Goal: Task Accomplishment & Management: Manage account settings

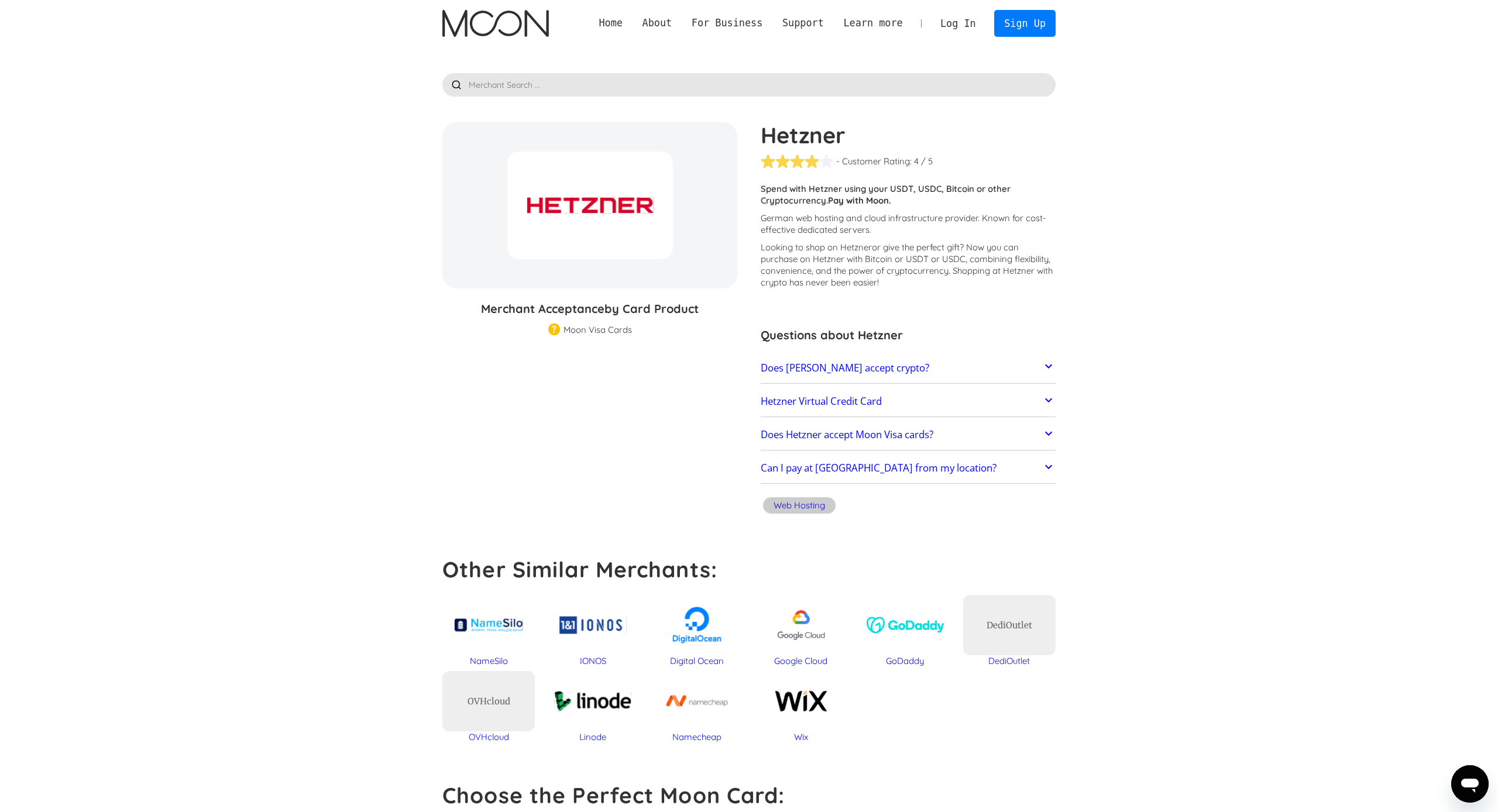
scroll to position [-1, 0]
click at [952, 20] on link "Log In" at bounding box center [957, 23] width 55 height 26
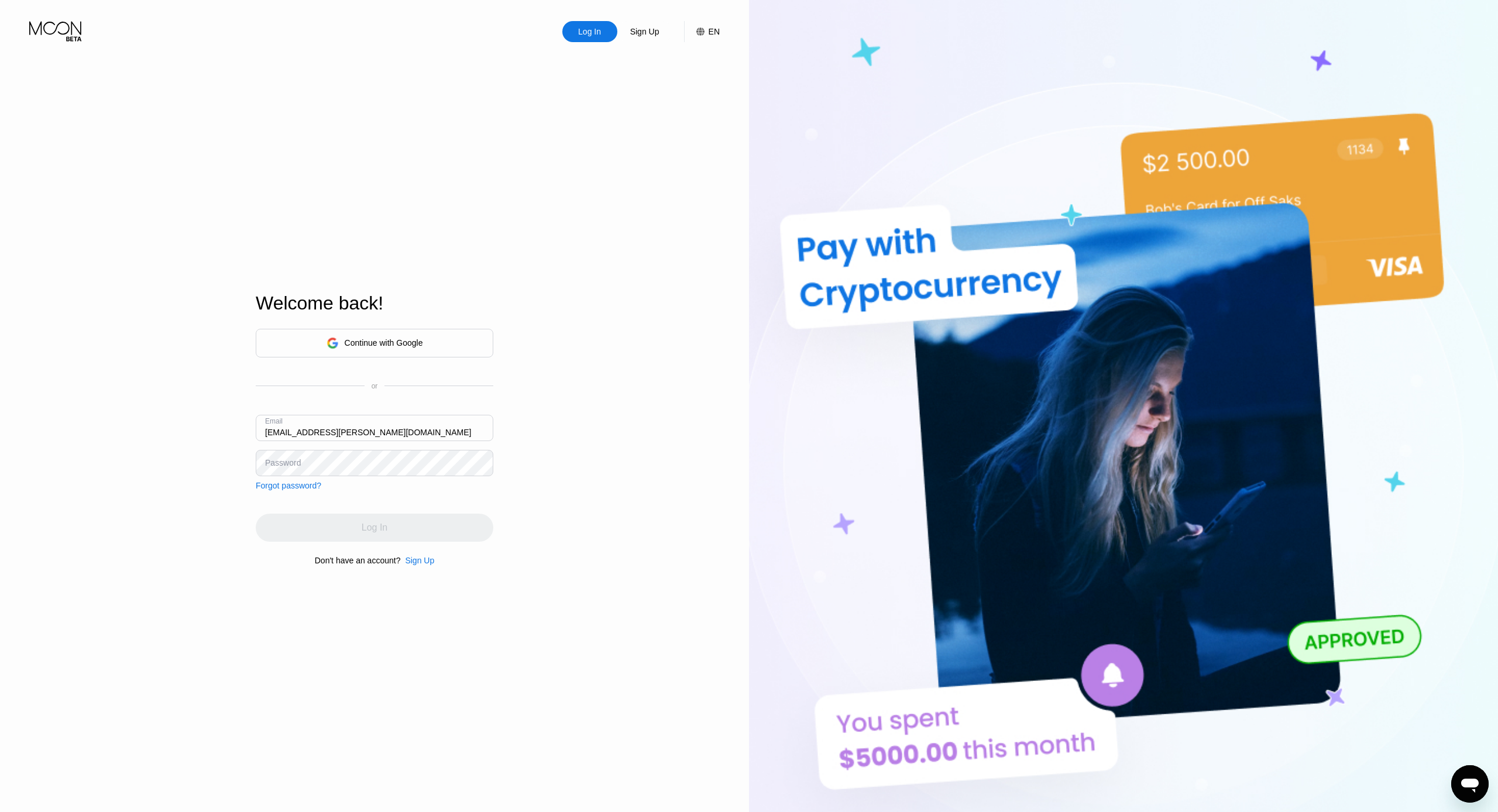
type input "ami.khorshidi@yahoo.com"
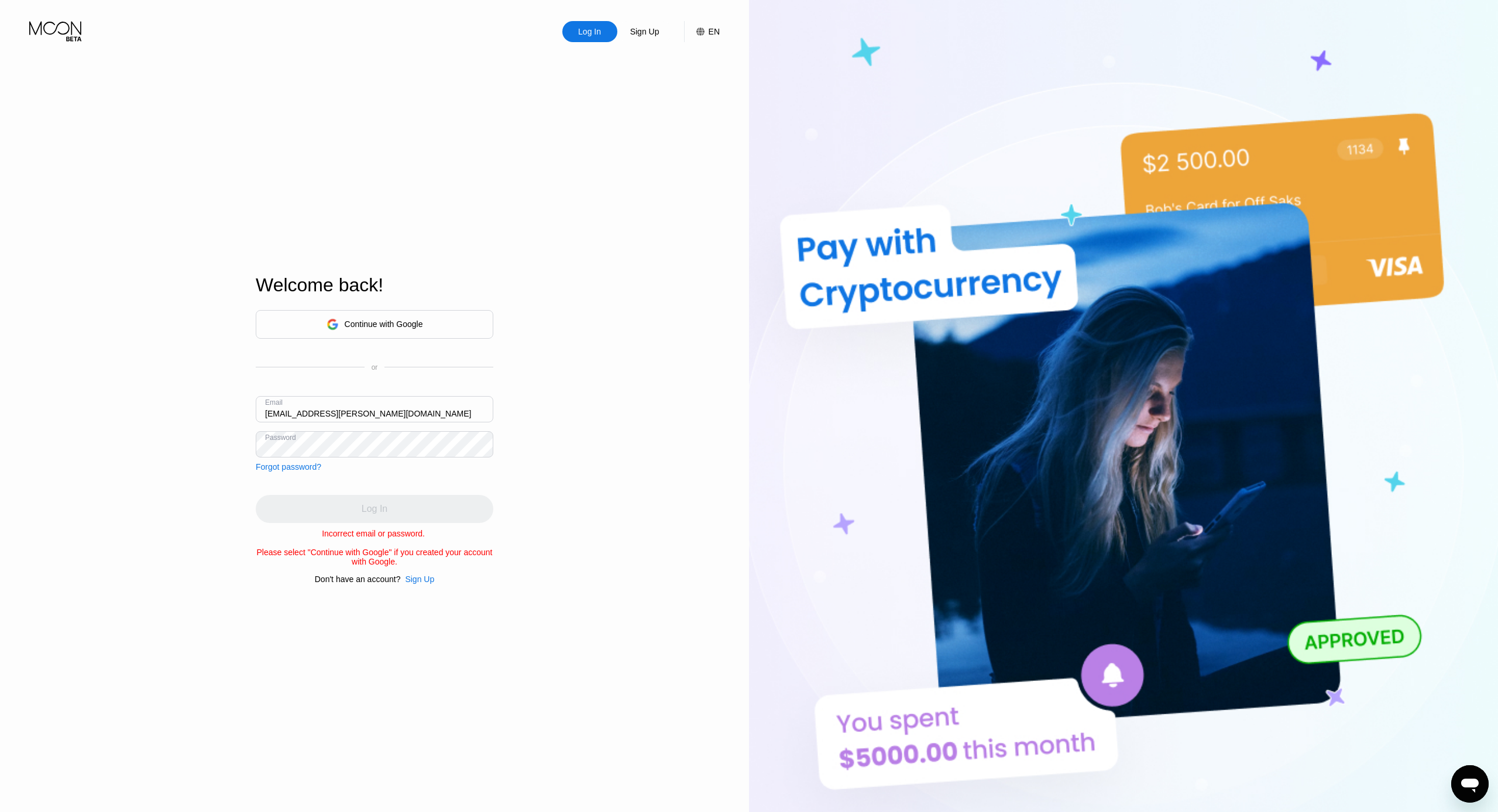
click at [338, 315] on div "Continue with Google" at bounding box center [374, 324] width 96 height 18
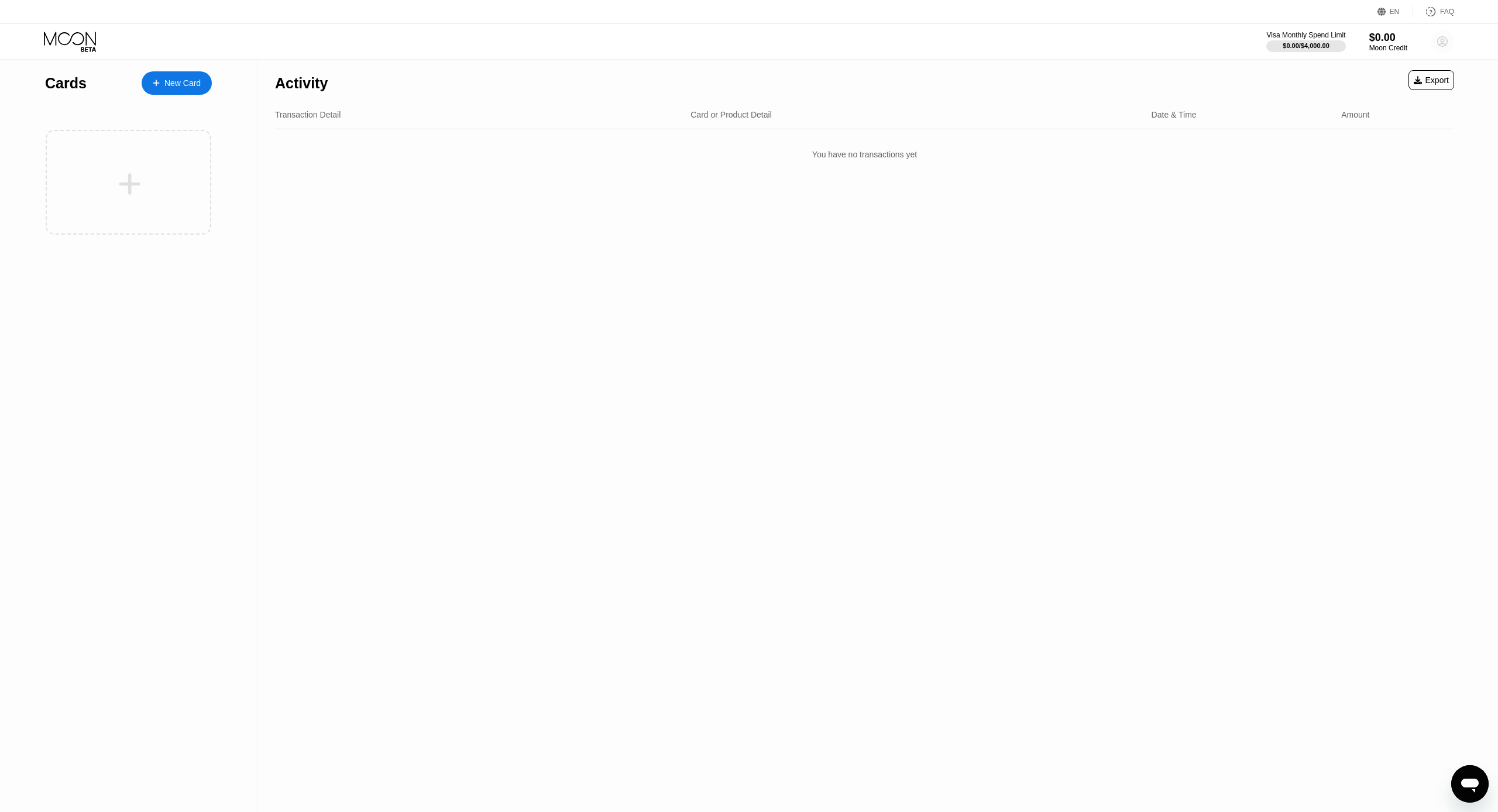
click at [1446, 45] on icon at bounding box center [1443, 42] width 7 height 7
drag, startPoint x: 415, startPoint y: 185, endPoint x: 28, endPoint y: 78, distance: 401.5
click at [414, 185] on div "Activity Export Transaction Detail Card or Product Detail Date & Time Amount Yo…" at bounding box center [865, 436] width 1214 height 752
drag, startPoint x: 60, startPoint y: 22, endPoint x: 57, endPoint y: 37, distance: 15.3
click at [59, 25] on div "EN Language Select an item Save FAQ Visa Monthly Spend Limit $0.00 / $4,000.00 …" at bounding box center [749, 29] width 1498 height 60
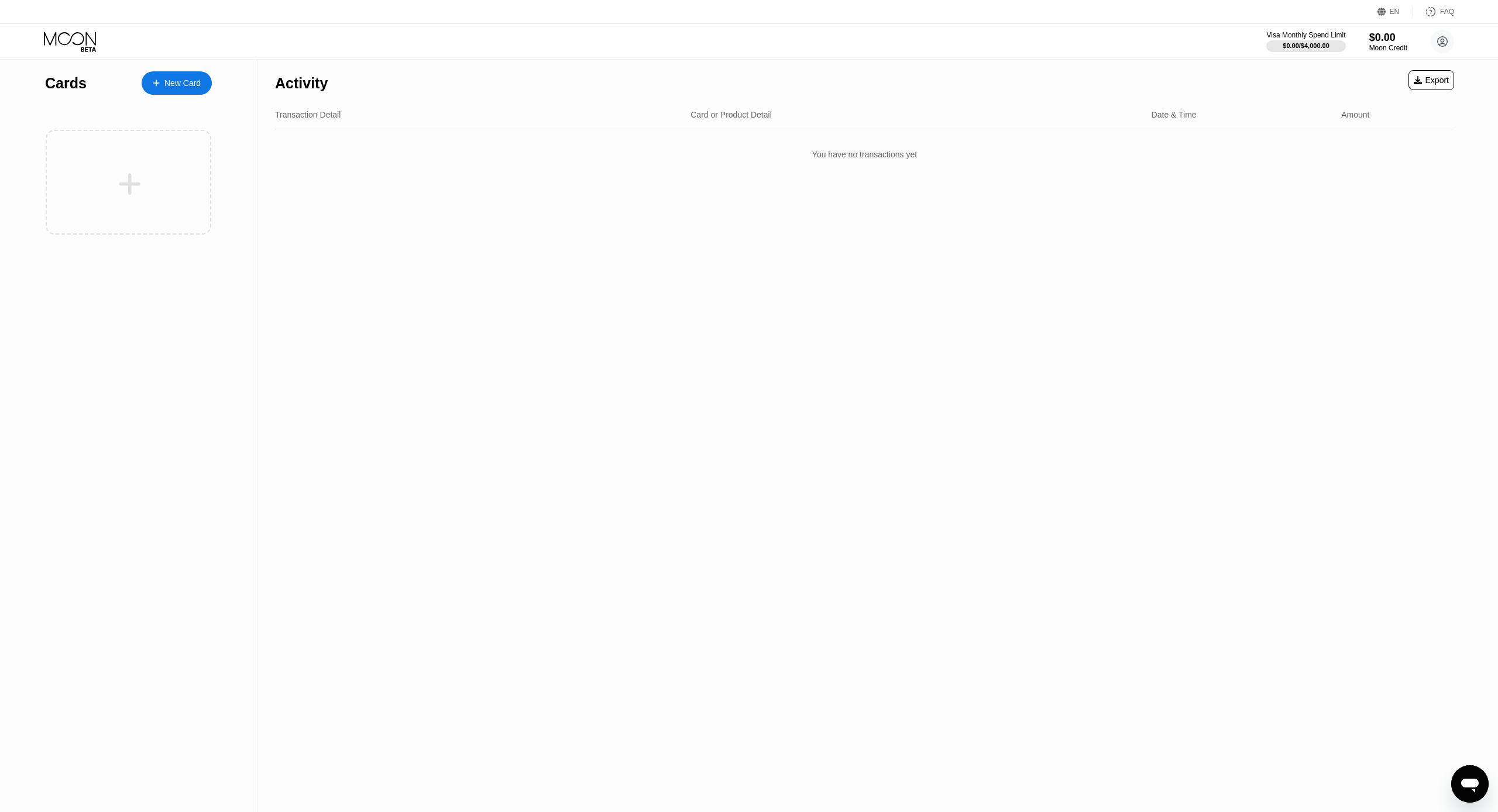
click at [57, 37] on icon at bounding box center [71, 42] width 54 height 20
click at [1442, 11] on div "FAQ" at bounding box center [1447, 12] width 14 height 8
drag, startPoint x: 1440, startPoint y: 42, endPoint x: 1435, endPoint y: 78, distance: 36.3
click at [1440, 42] on circle at bounding box center [1442, 42] width 23 height 23
click at [1357, 276] on div "Log out" at bounding box center [1368, 280] width 28 height 10
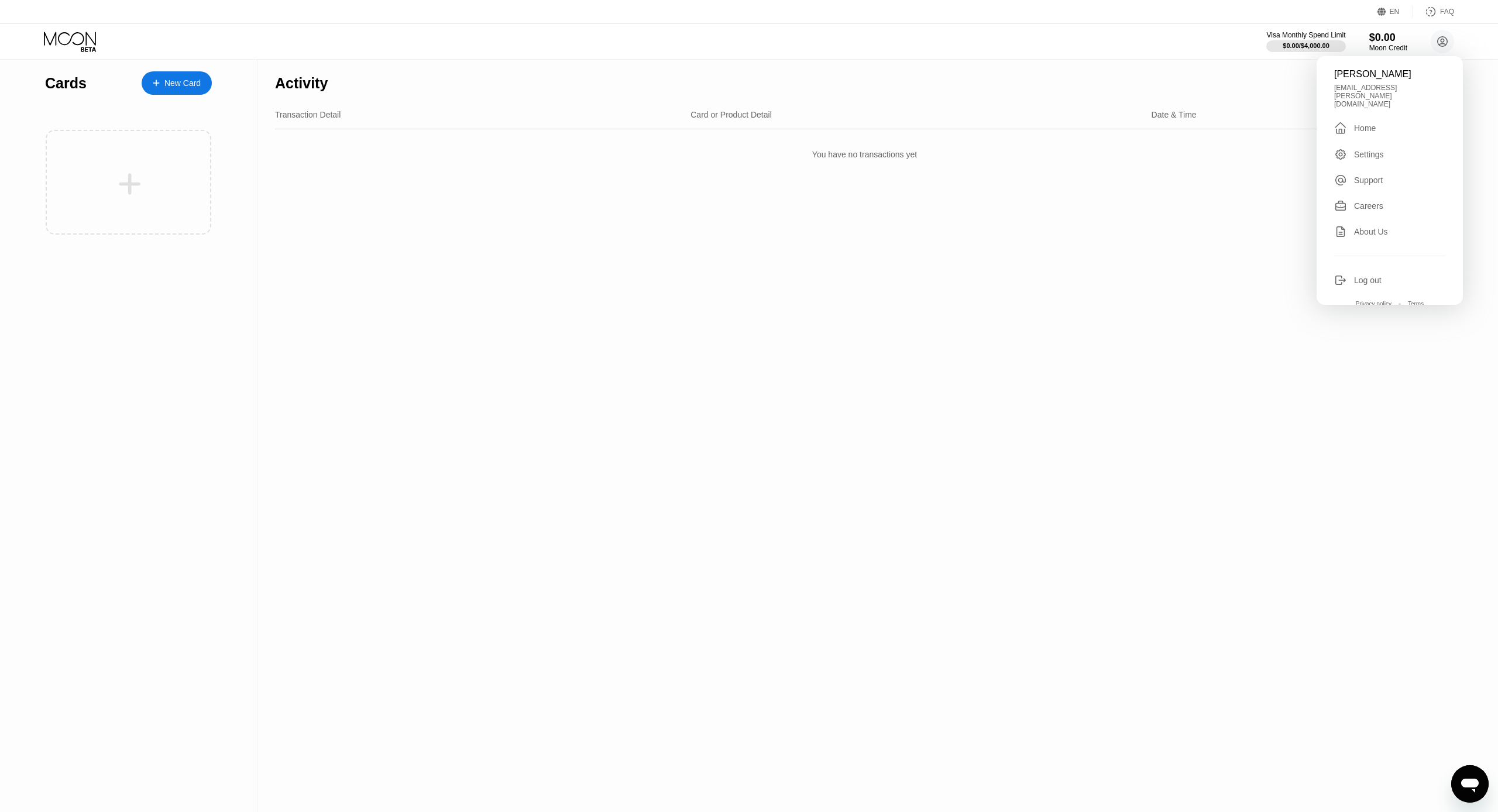
click at [1359, 276] on div "Log out" at bounding box center [1368, 280] width 28 height 10
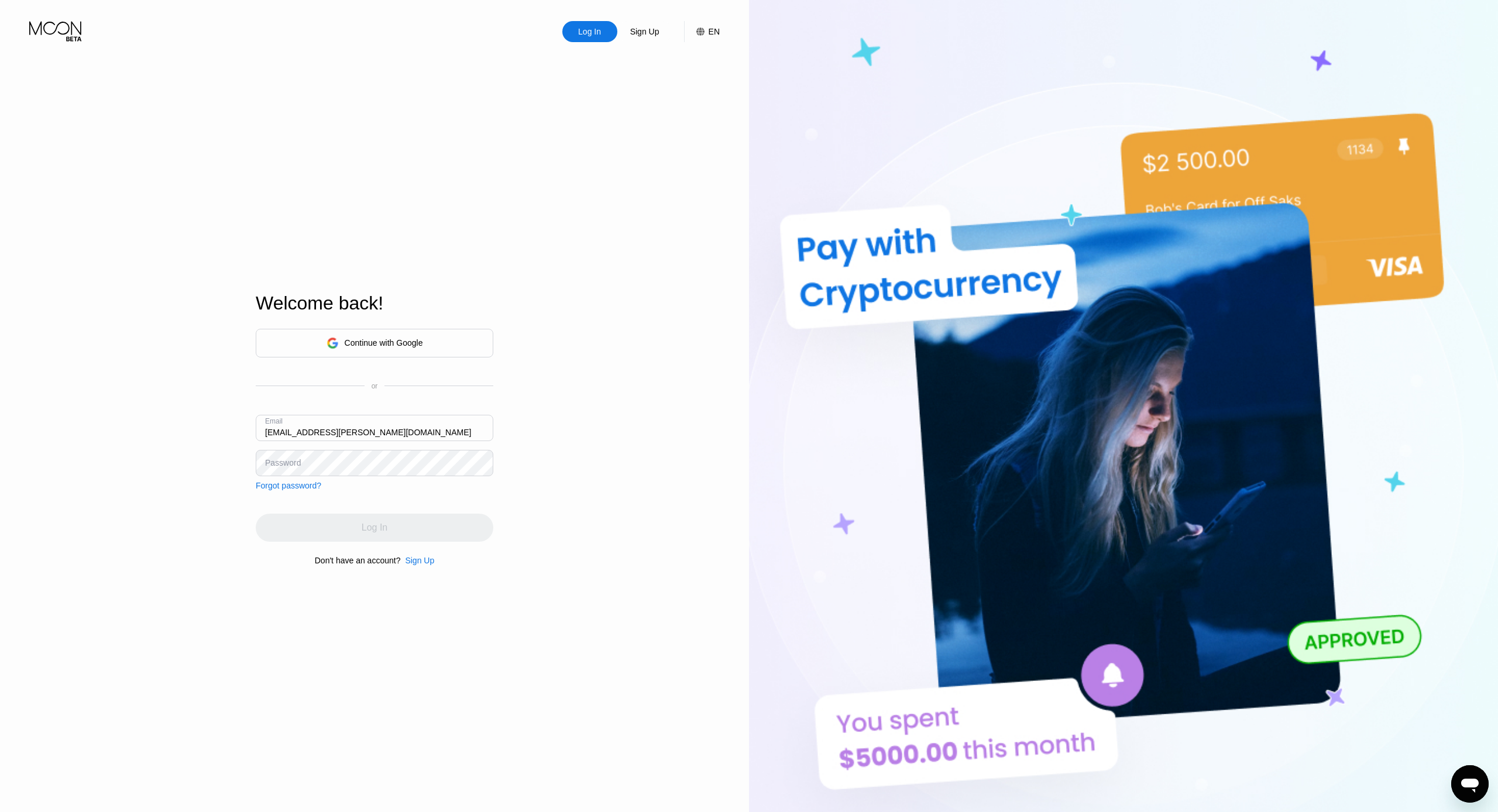
type input "ami.khorshidi@yahoo.com"
click at [306, 435] on input "ami.khorshidi@yahoo.com" at bounding box center [374, 428] width 238 height 26
click at [306, 435] on input "[EMAIL_ADDRESS][PERSON_NAME][DOMAIN_NAME]" at bounding box center [374, 428] width 238 height 26
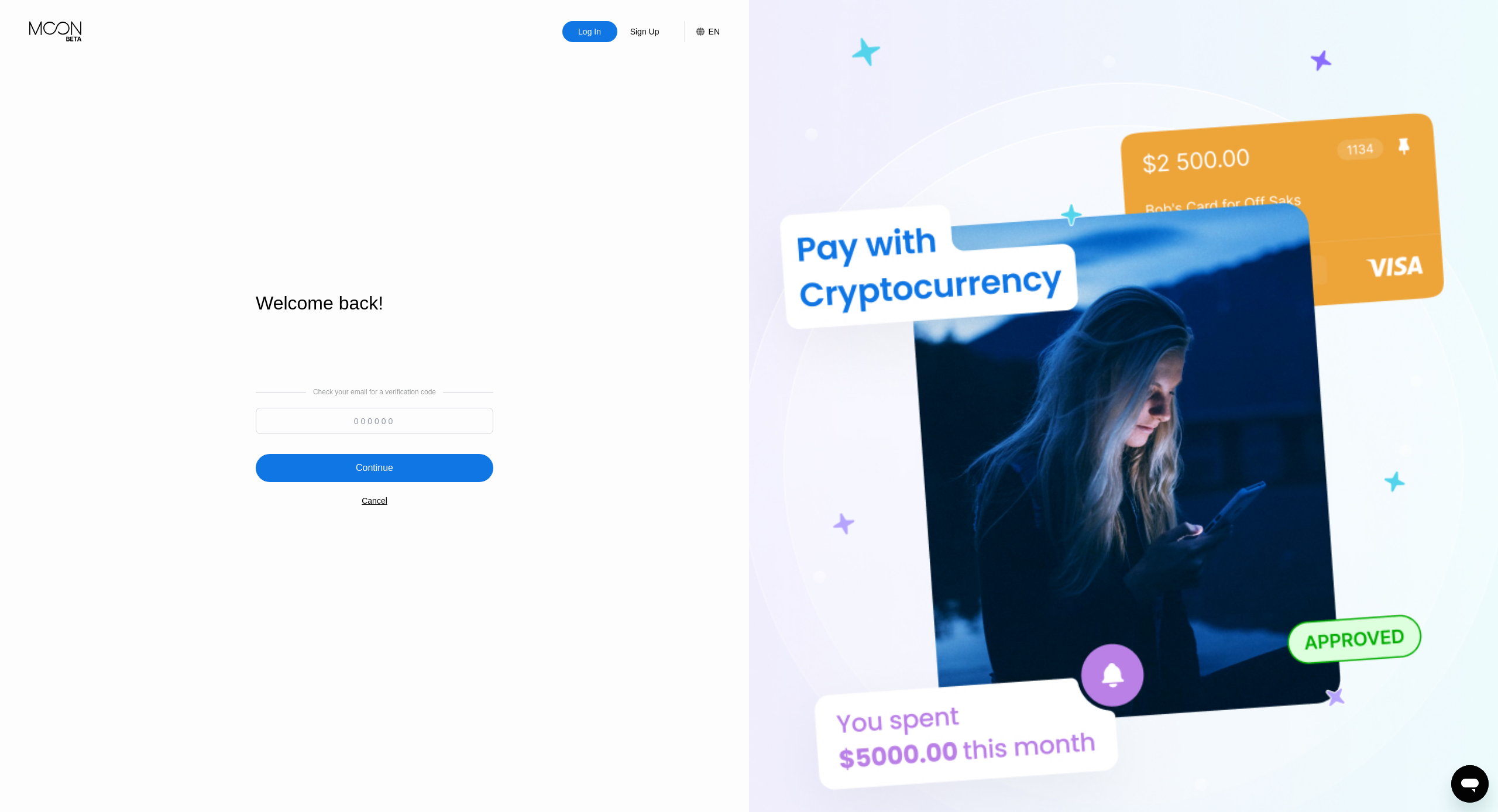
click at [338, 424] on input at bounding box center [374, 421] width 238 height 26
drag, startPoint x: 338, startPoint y: 424, endPoint x: 374, endPoint y: 423, distance: 36.0
click at [374, 423] on input at bounding box center [374, 421] width 238 height 26
paste input "154387"
type input "154387"
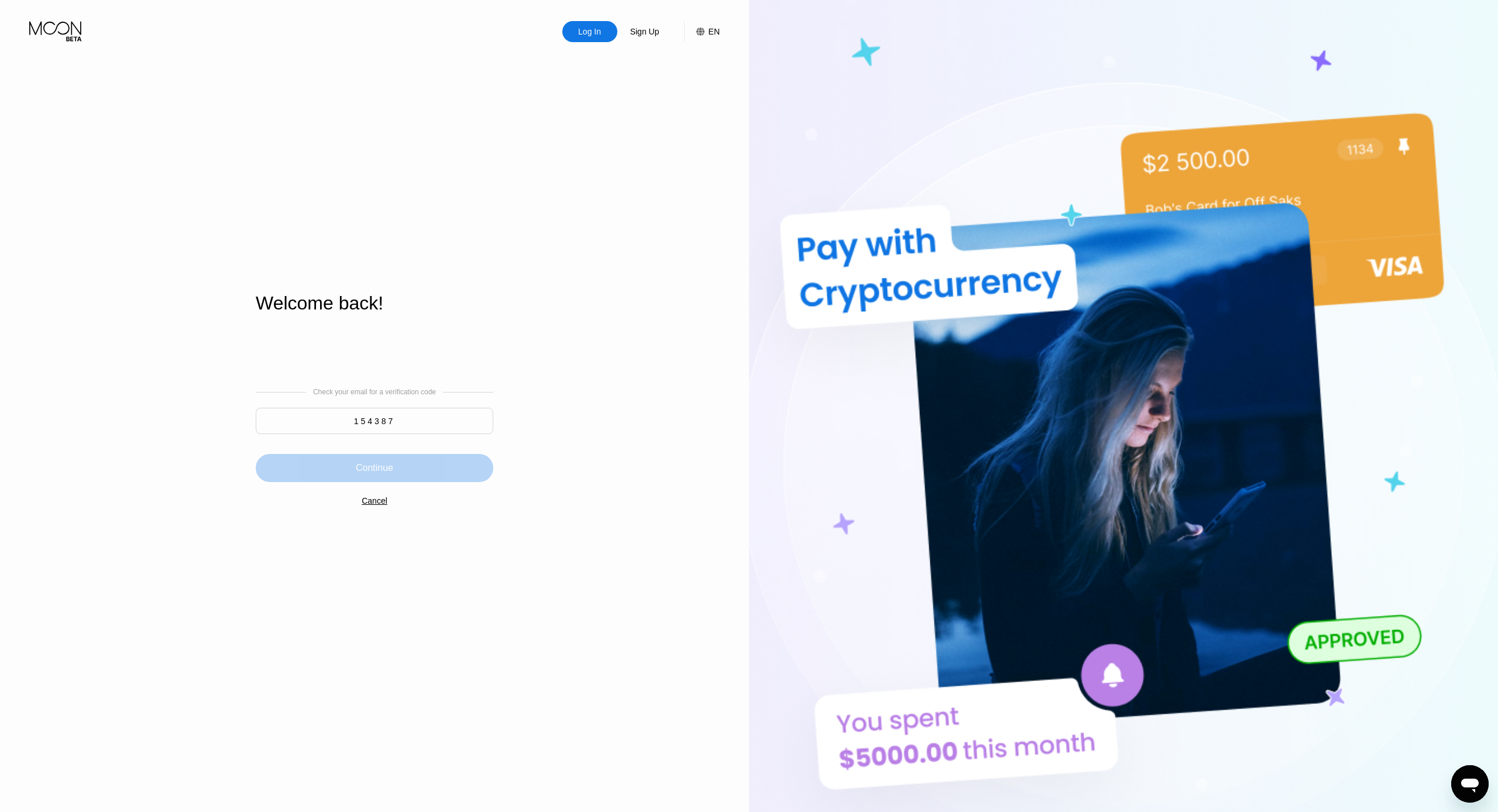
click at [388, 468] on div "Continue" at bounding box center [374, 468] width 37 height 11
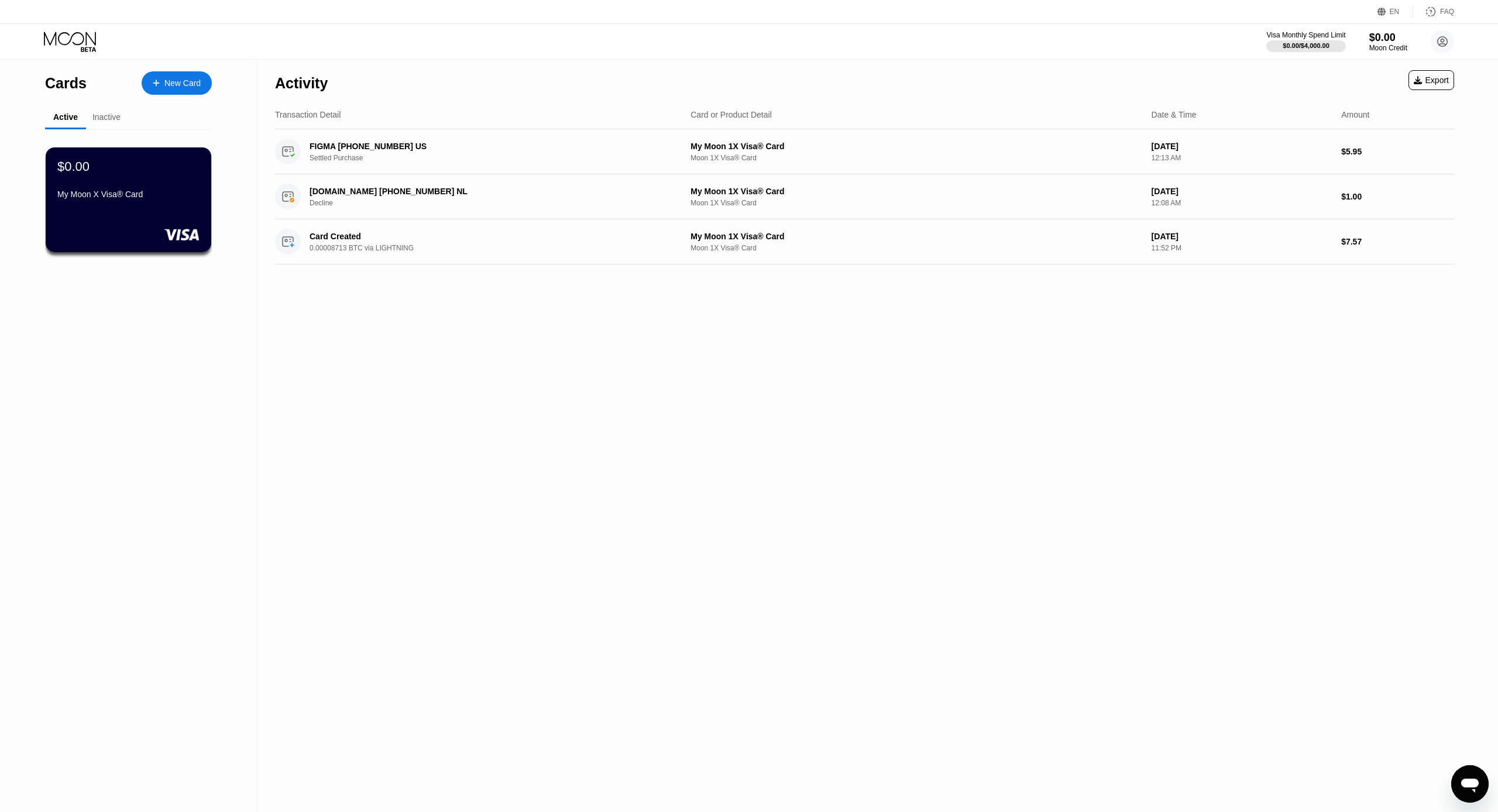
click at [105, 123] on div "Inactive" at bounding box center [107, 118] width 41 height 23
click at [104, 120] on div "Inactive" at bounding box center [107, 117] width 28 height 10
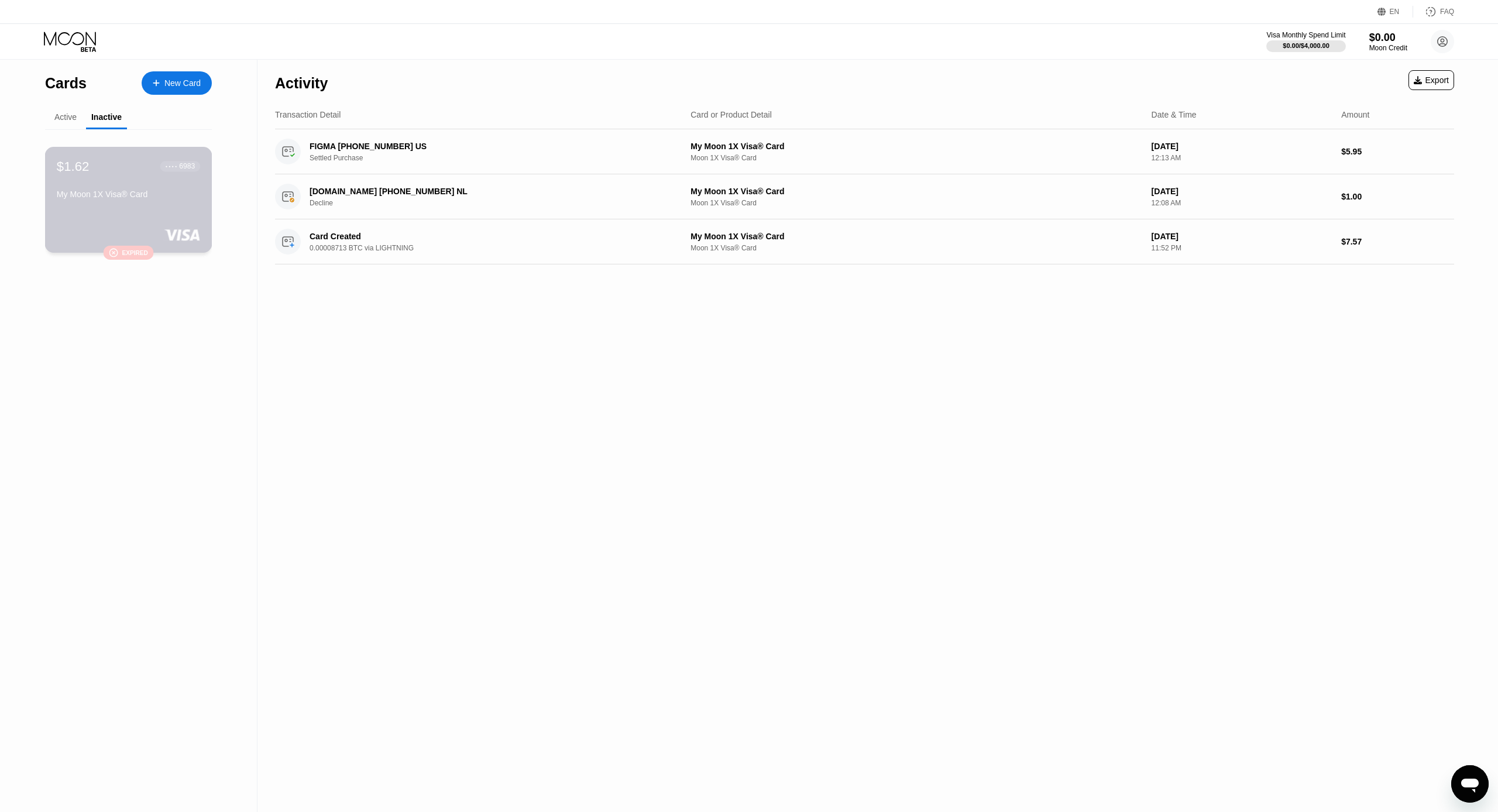
click at [99, 210] on div "$1.62 ● ● ● ● 6983 My Moon 1X Visa® Card  Expired" at bounding box center [129, 200] width 167 height 106
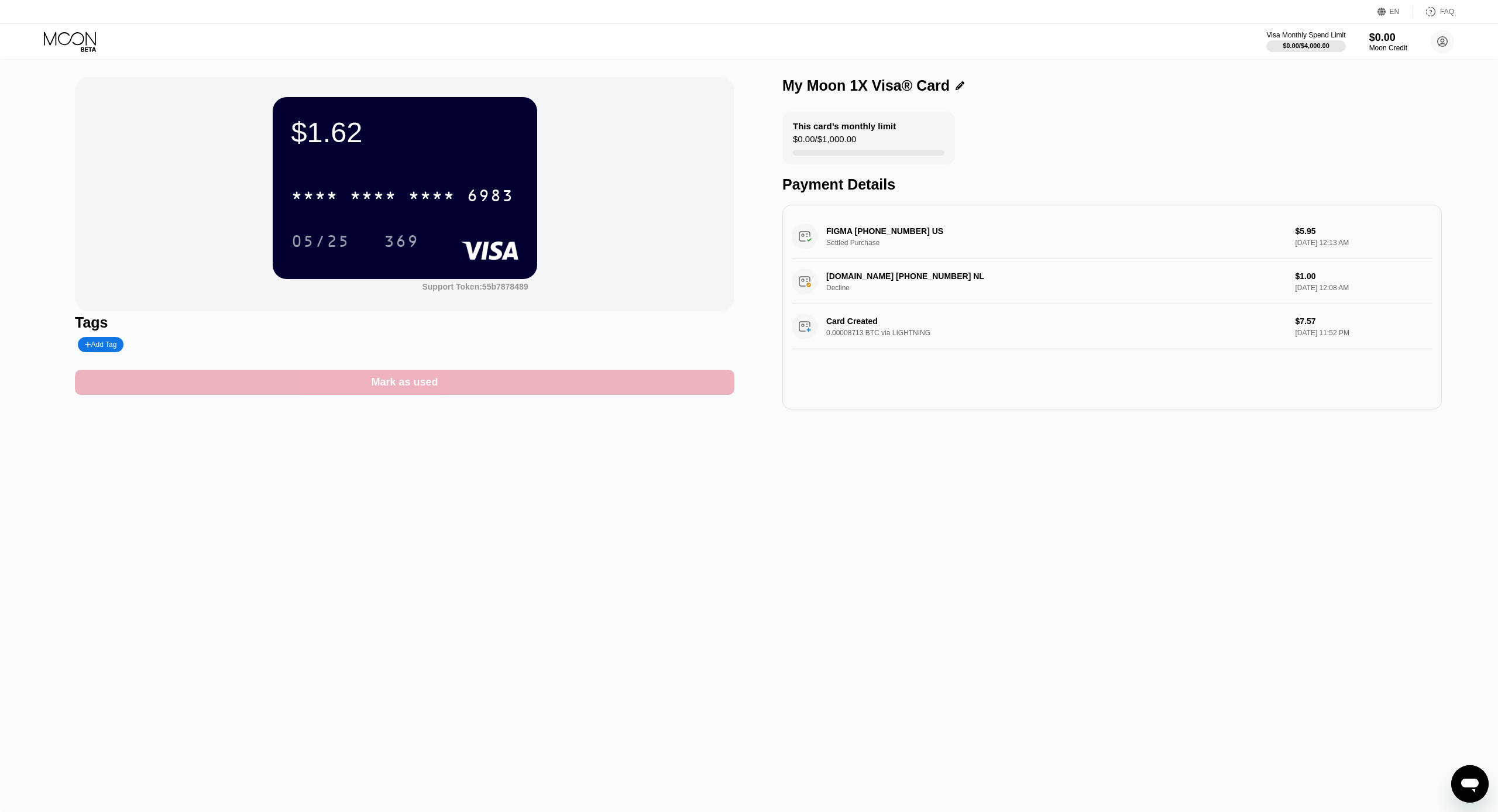
click at [414, 386] on div "Mark as used" at bounding box center [404, 382] width 67 height 13
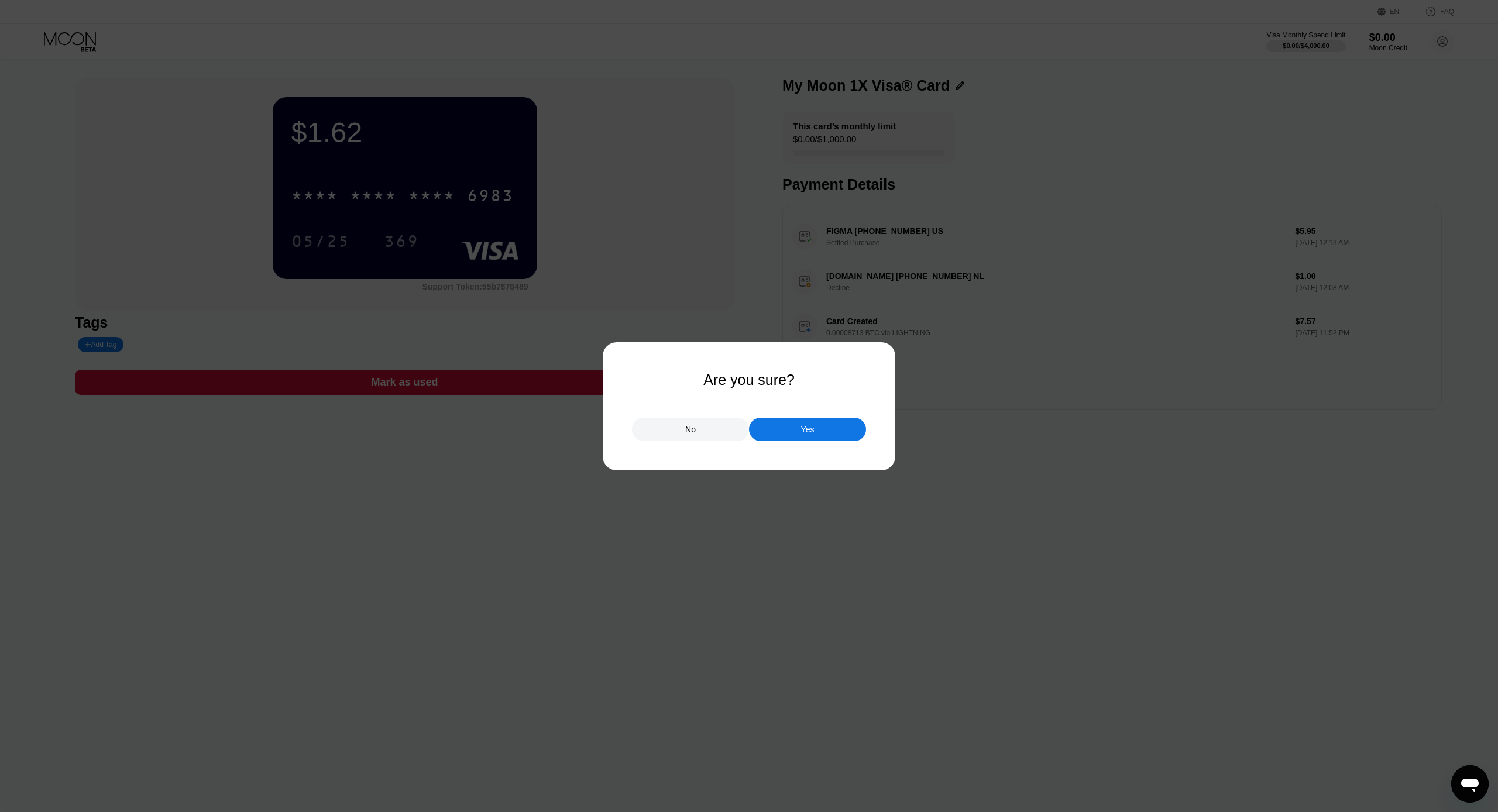
click at [771, 433] on div "Yes" at bounding box center [807, 429] width 117 height 23
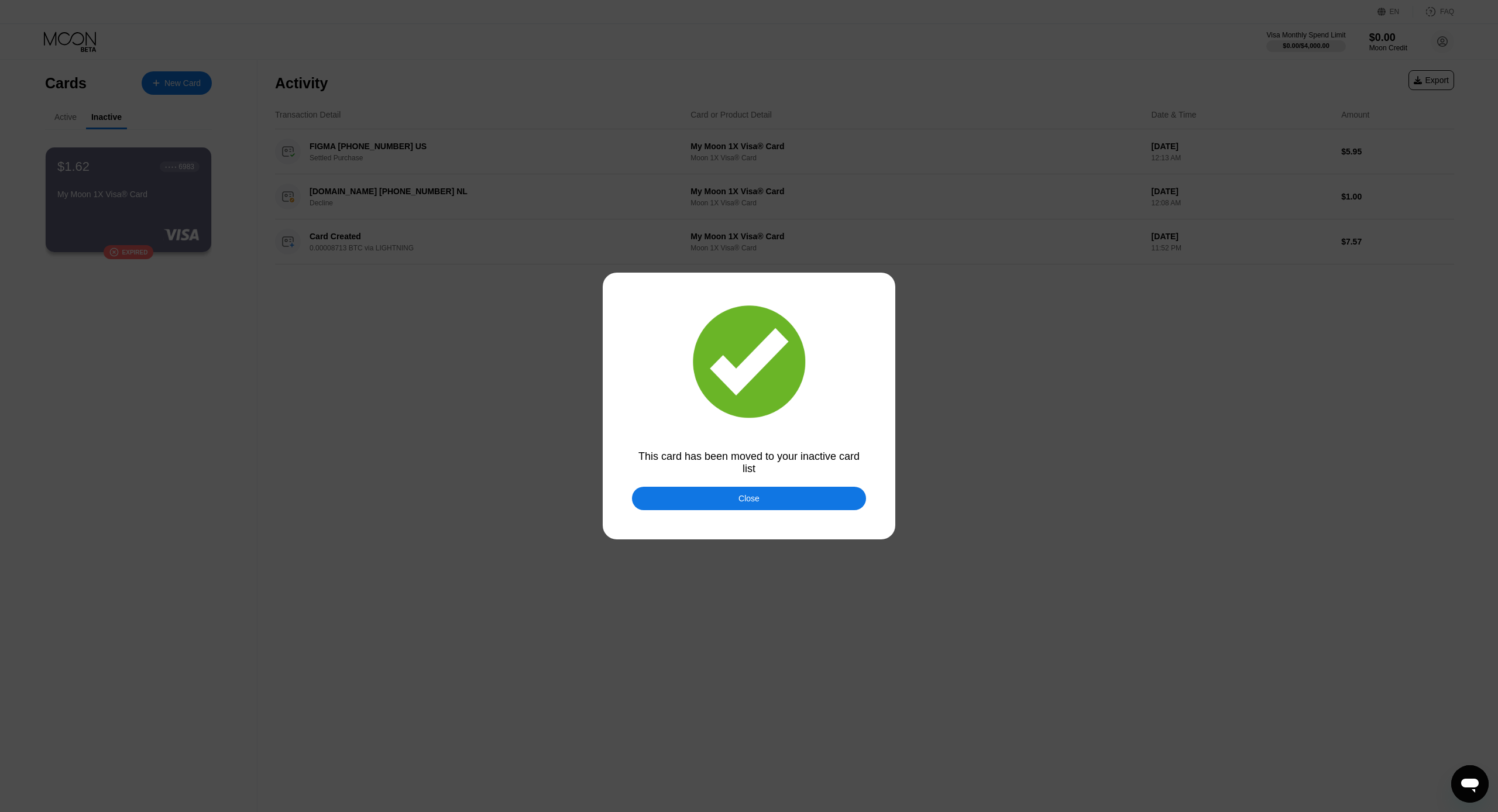
click at [727, 484] on div at bounding box center [749, 406] width 1498 height 812
click at [750, 500] on div "Close" at bounding box center [749, 498] width 21 height 10
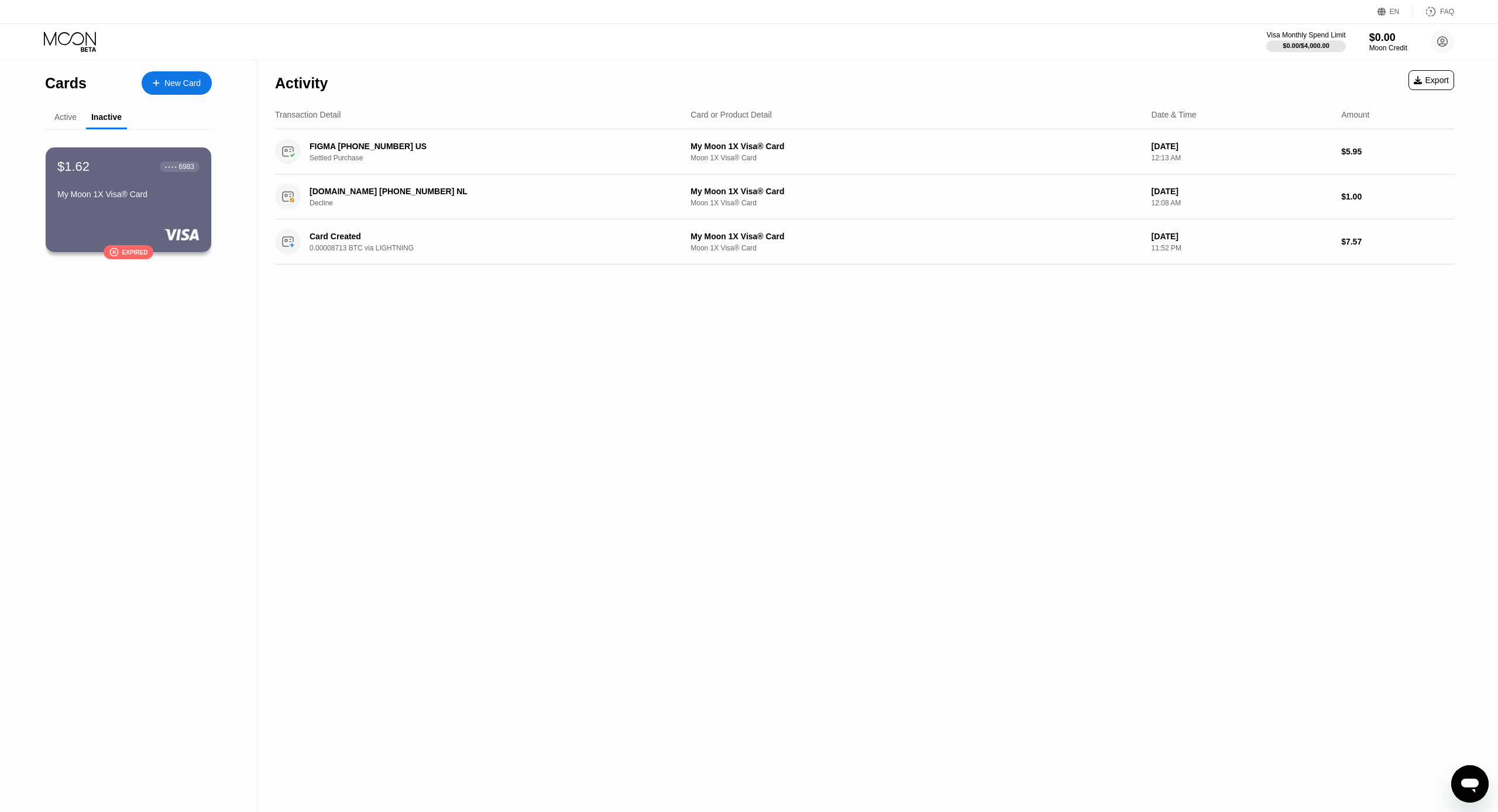
click at [67, 115] on div "Active" at bounding box center [65, 117] width 22 height 10
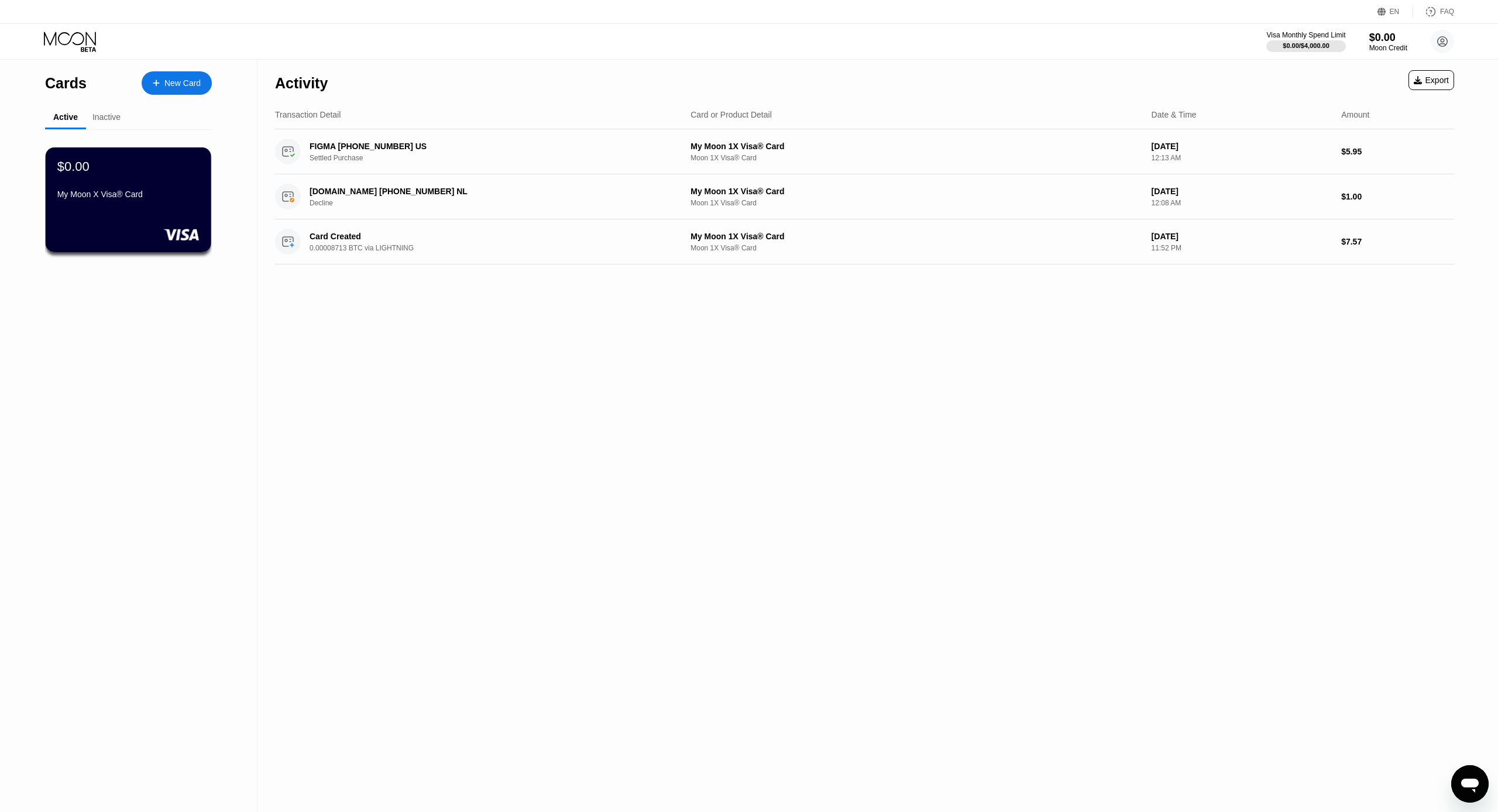
click at [103, 114] on div "Inactive" at bounding box center [107, 117] width 28 height 10
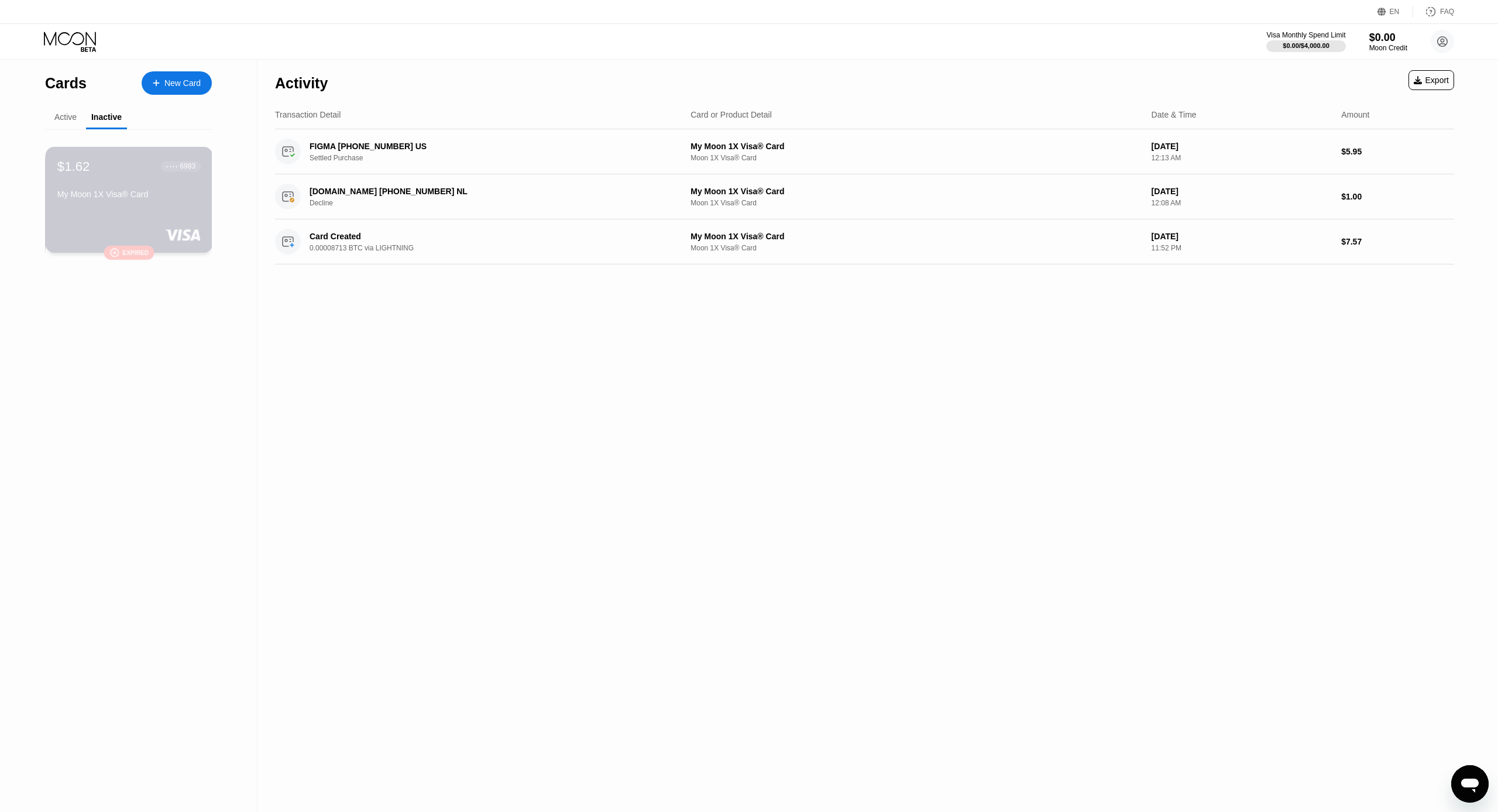
click at [137, 194] on div "My Moon 1X Visa® Card" at bounding box center [129, 194] width 143 height 10
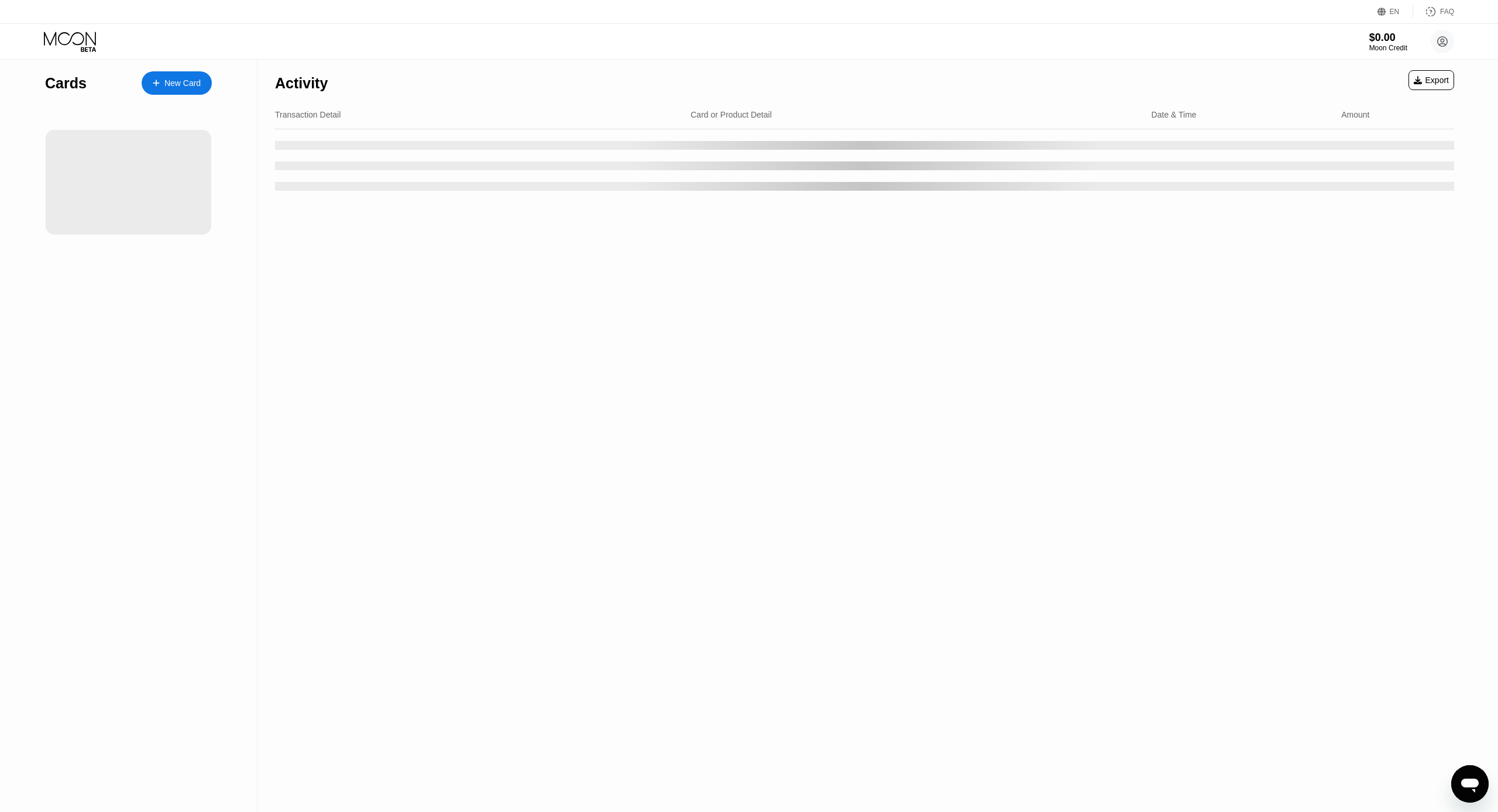
click at [164, 78] on div "New Card" at bounding box center [176, 83] width 70 height 23
